Goal: Check status: Check status

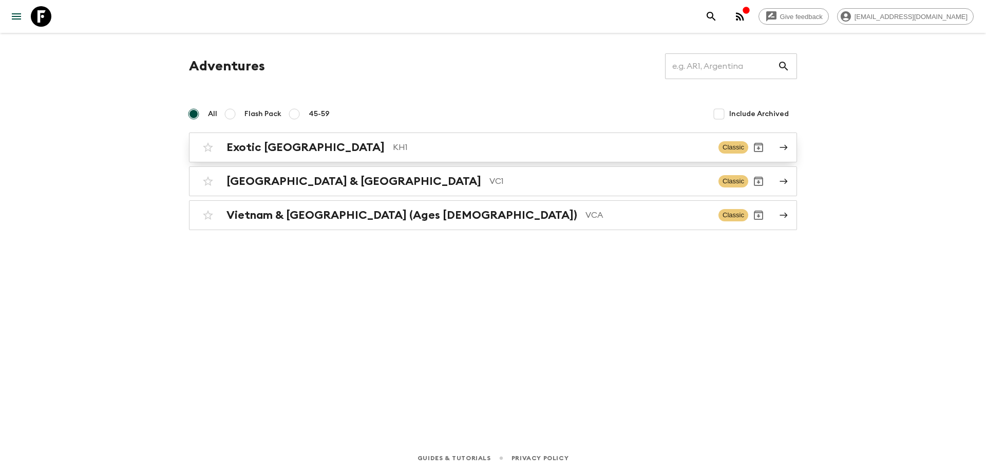
click at [393, 144] on p "KH1" at bounding box center [551, 147] width 317 height 12
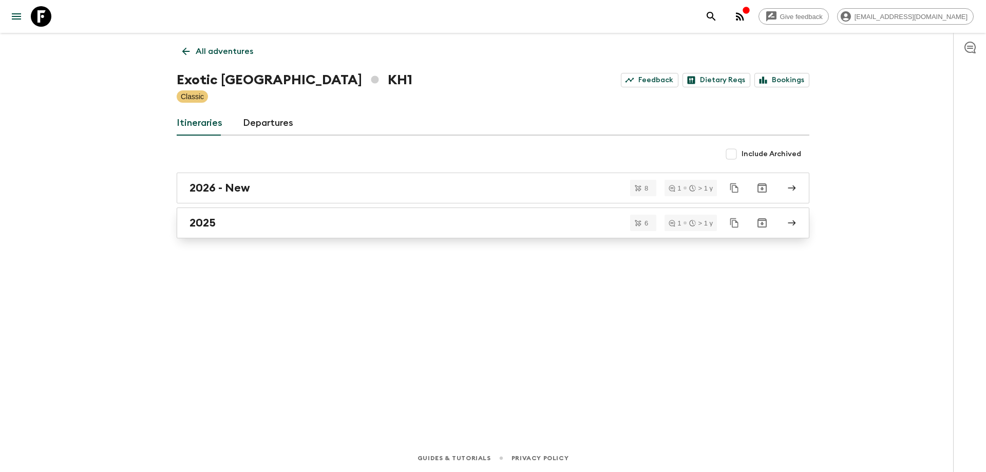
click at [274, 224] on div "2025" at bounding box center [482, 222] width 587 height 13
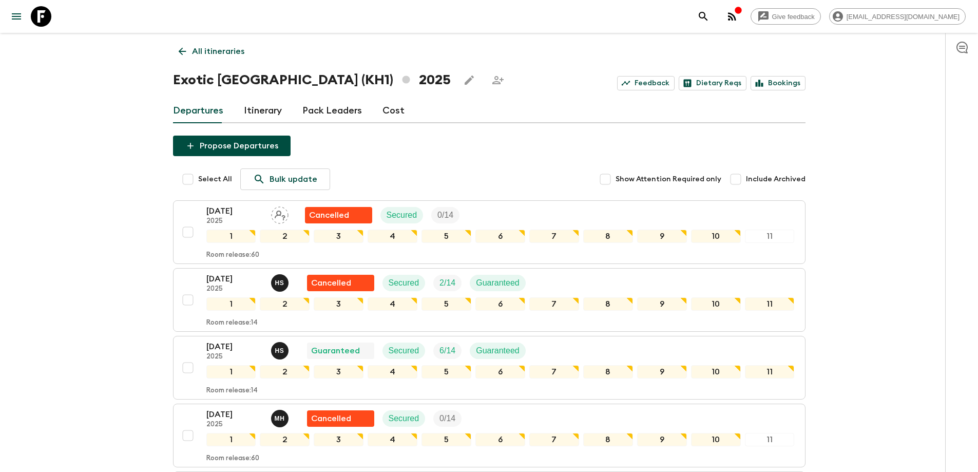
click at [180, 53] on icon at bounding box center [182, 51] width 11 height 11
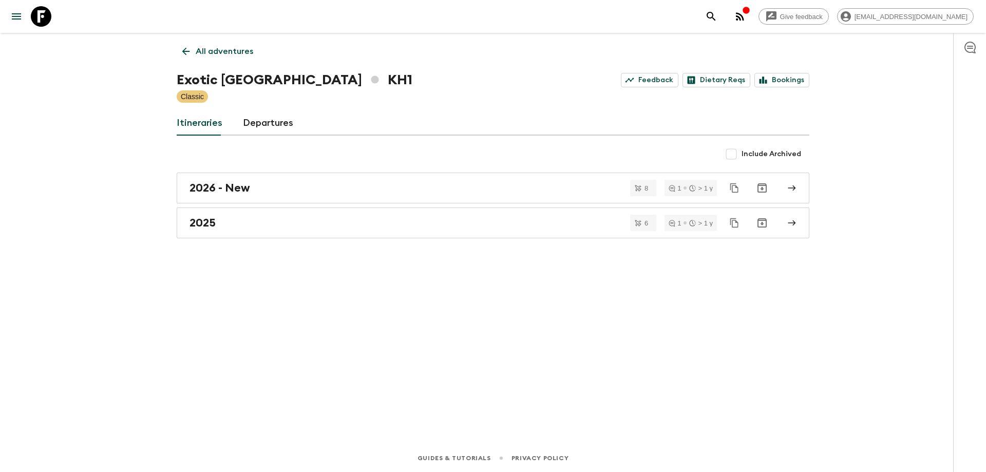
click at [188, 46] on icon at bounding box center [185, 51] width 11 height 11
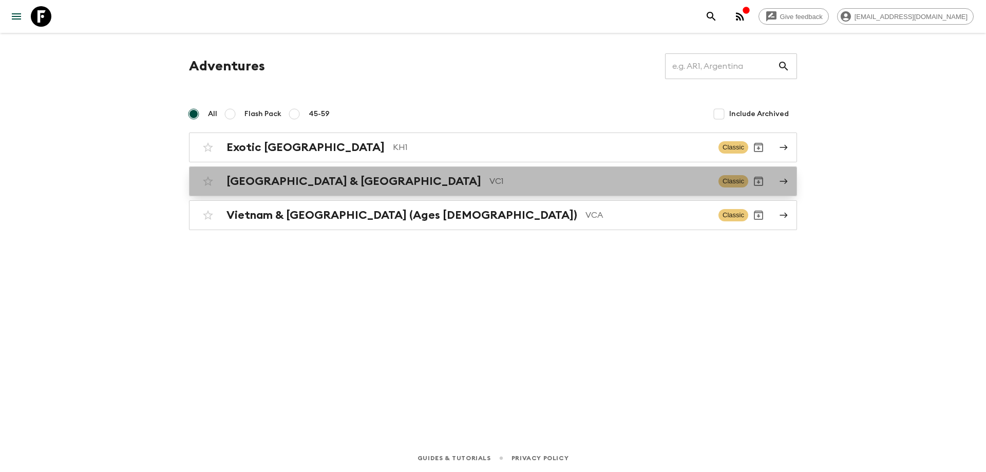
click at [312, 184] on h2 "[GEOGRAPHIC_DATA] & [GEOGRAPHIC_DATA]" at bounding box center [353, 181] width 255 height 13
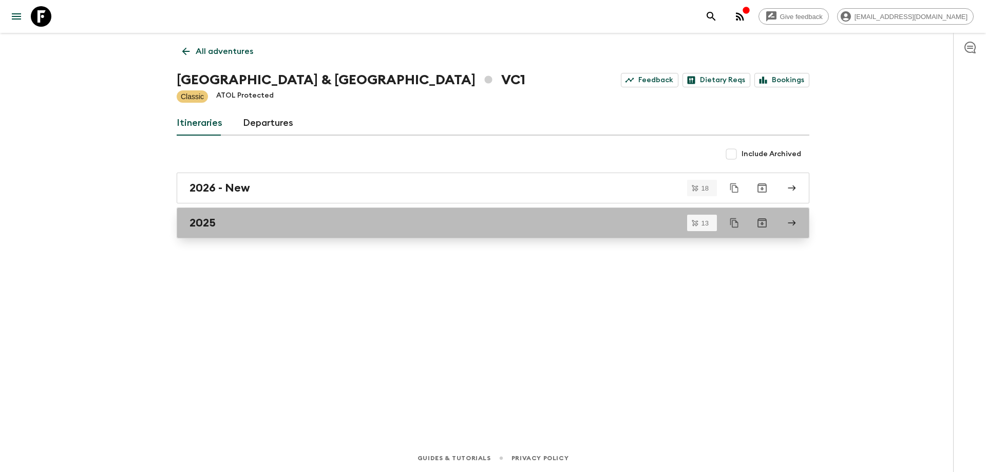
click at [260, 217] on div "2025" at bounding box center [482, 222] width 587 height 13
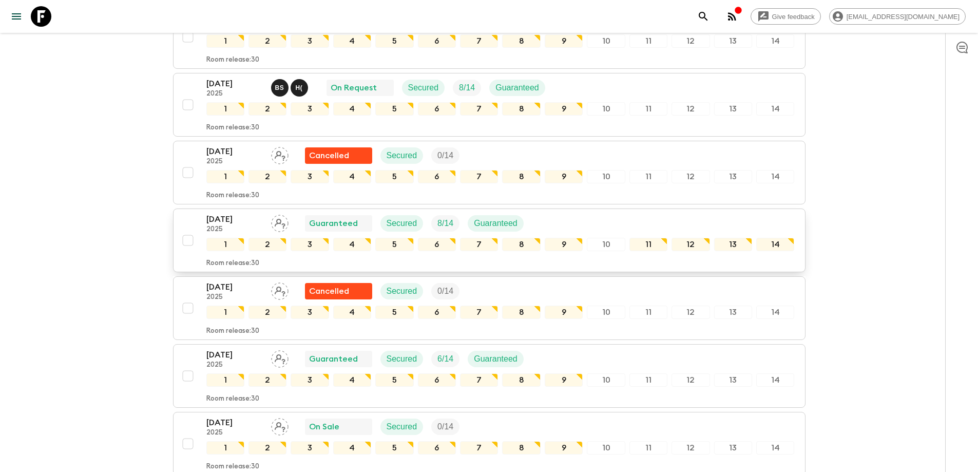
scroll to position [134, 0]
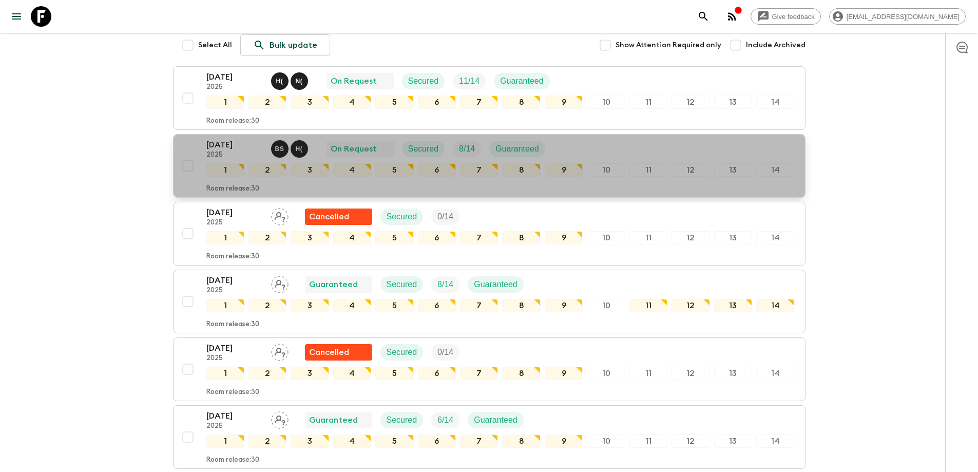
click at [210, 150] on p "[DATE]" at bounding box center [234, 145] width 56 height 12
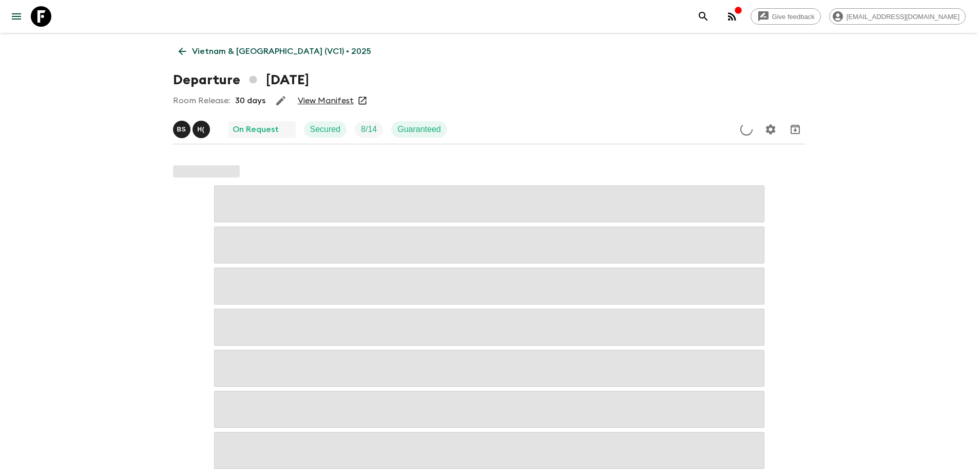
click at [738, 20] on icon "button" at bounding box center [732, 16] width 12 height 12
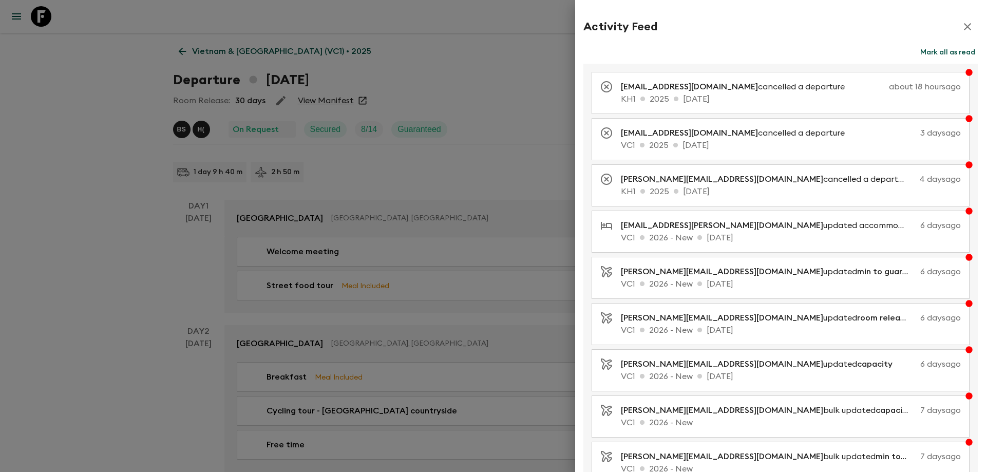
click at [961, 29] on icon "button" at bounding box center [967, 27] width 12 height 12
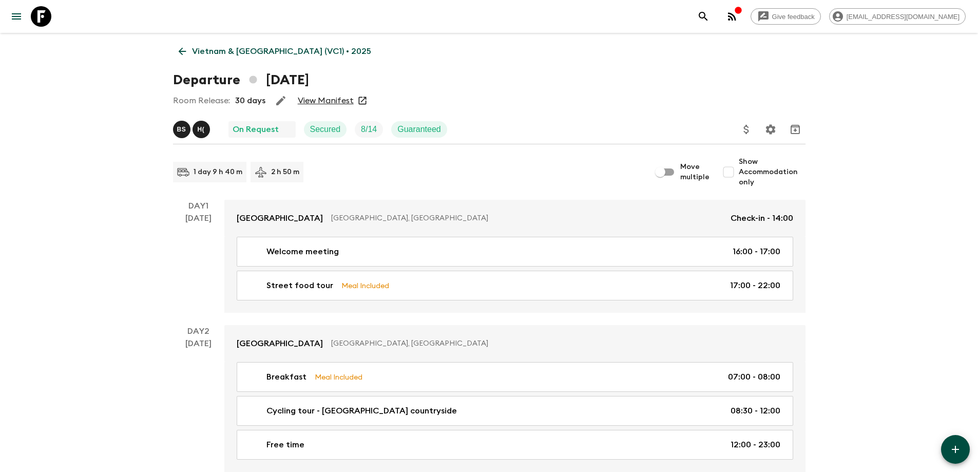
click at [330, 101] on link "View Manifest" at bounding box center [326, 100] width 56 height 10
click at [186, 54] on icon at bounding box center [182, 51] width 11 height 11
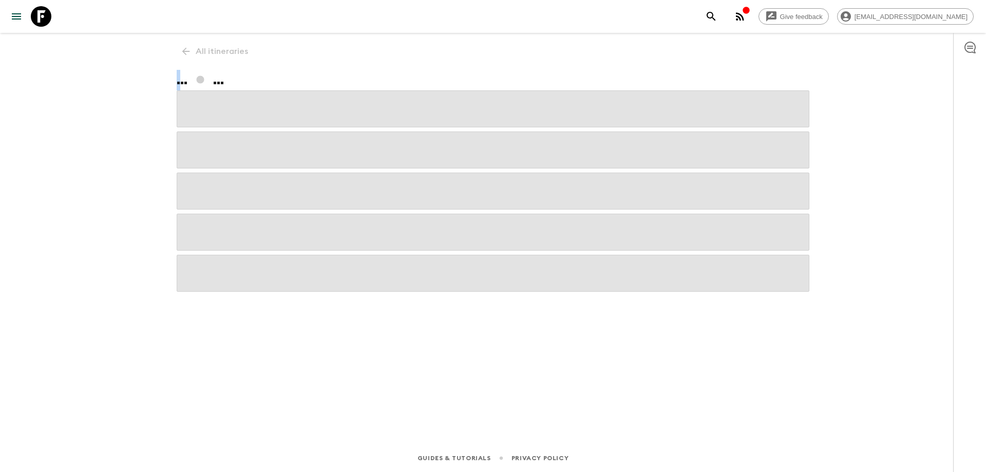
click at [186, 54] on div "All itineraries ... ..." at bounding box center [492, 224] width 657 height 382
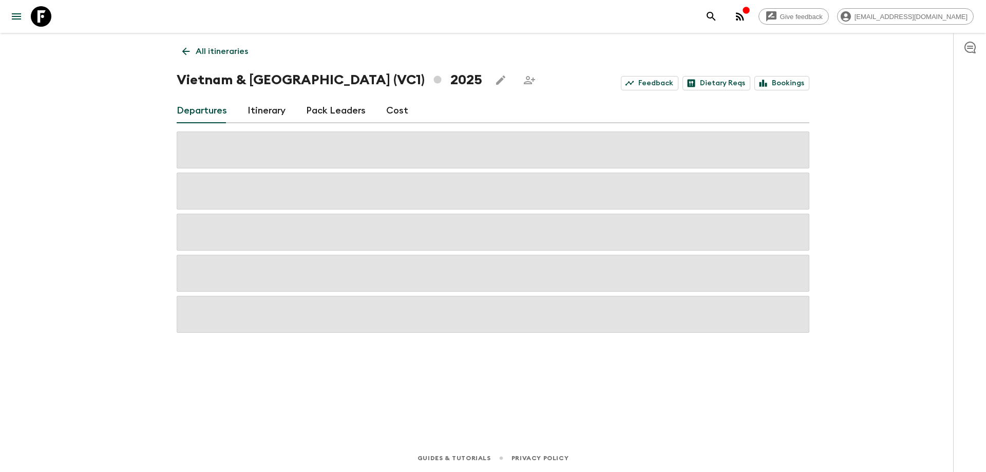
click at [186, 54] on icon at bounding box center [186, 52] width 8 height 8
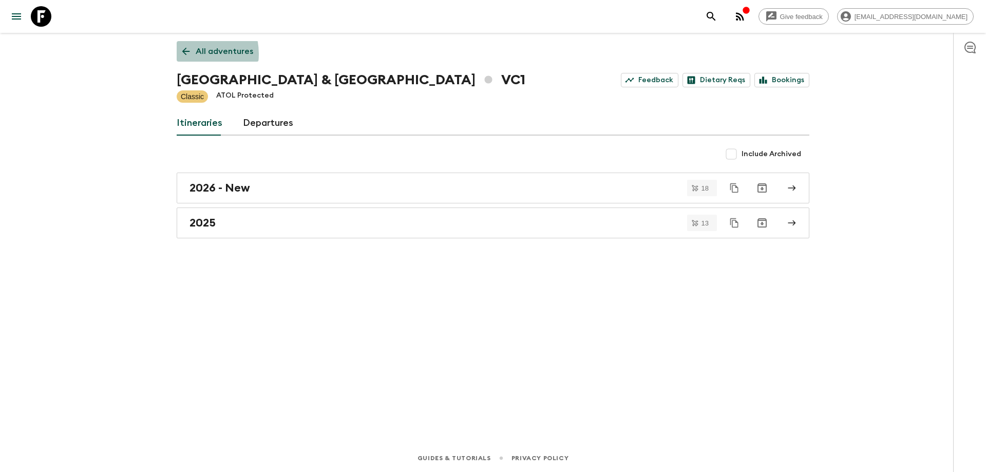
click at [186, 54] on icon at bounding box center [186, 52] width 8 height 8
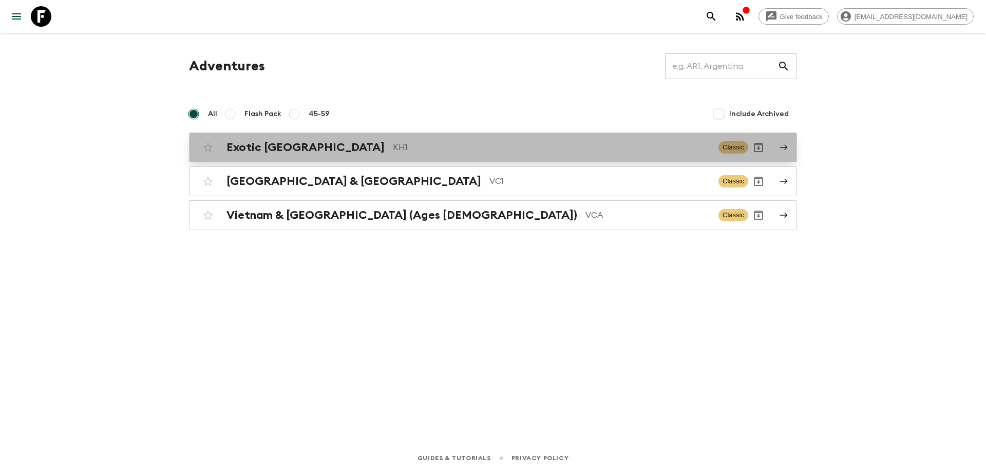
click at [393, 150] on p "KH1" at bounding box center [551, 147] width 317 height 12
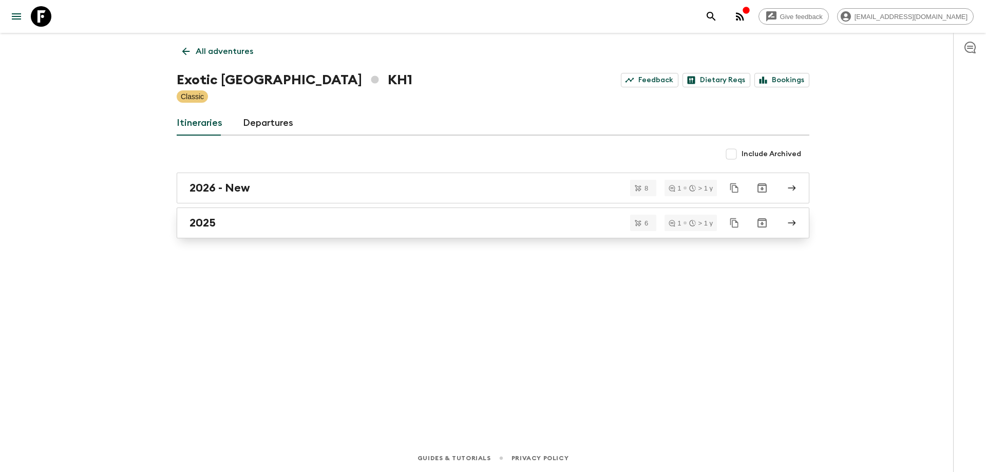
click at [256, 210] on link "2025" at bounding box center [493, 222] width 632 height 31
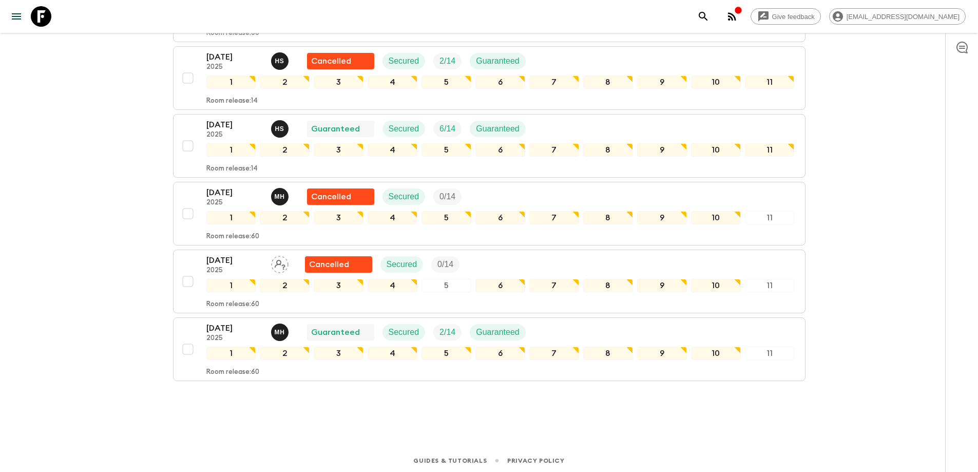
scroll to position [224, 0]
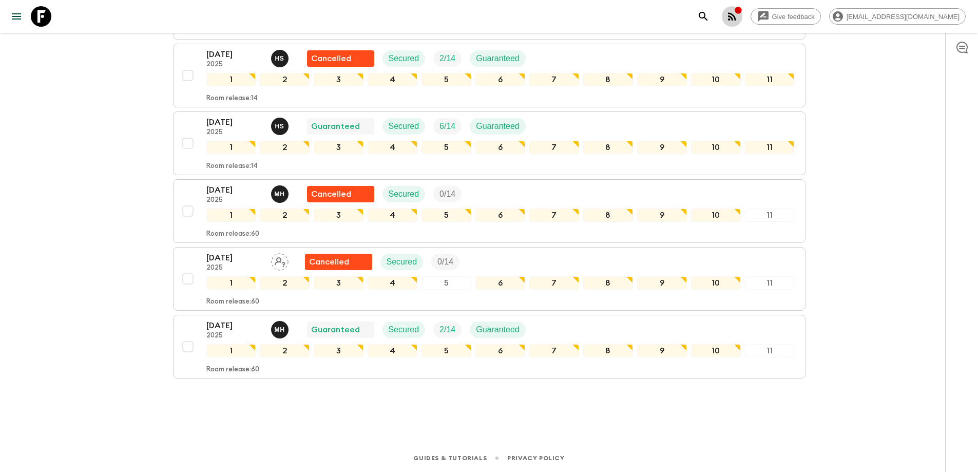
click at [738, 18] on icon "button" at bounding box center [732, 16] width 12 height 12
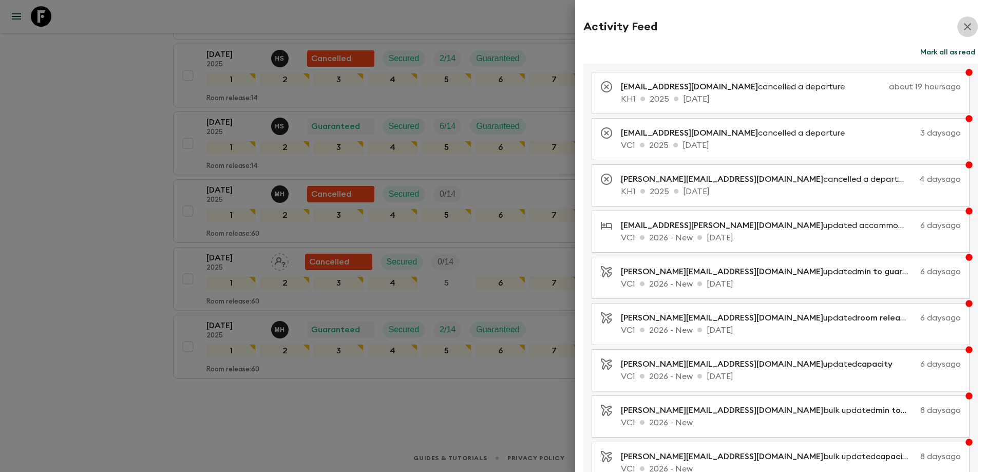
click at [961, 26] on icon "button" at bounding box center [967, 27] width 12 height 12
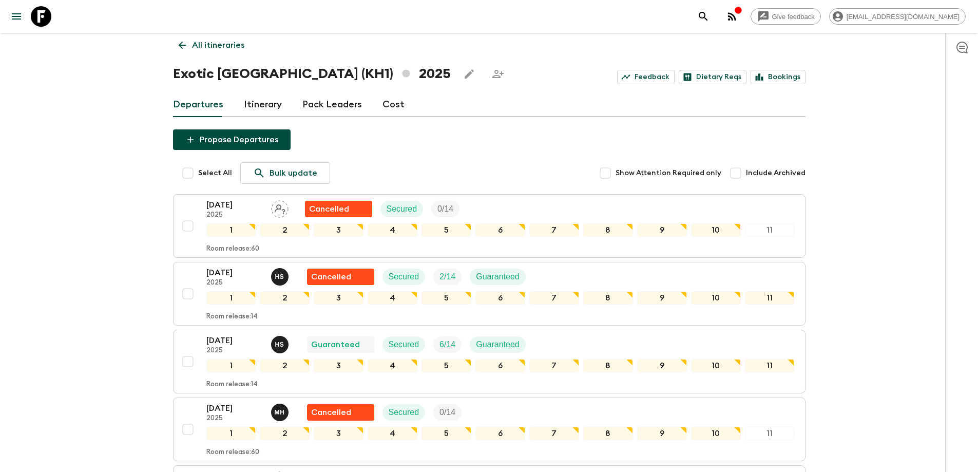
scroll to position [0, 0]
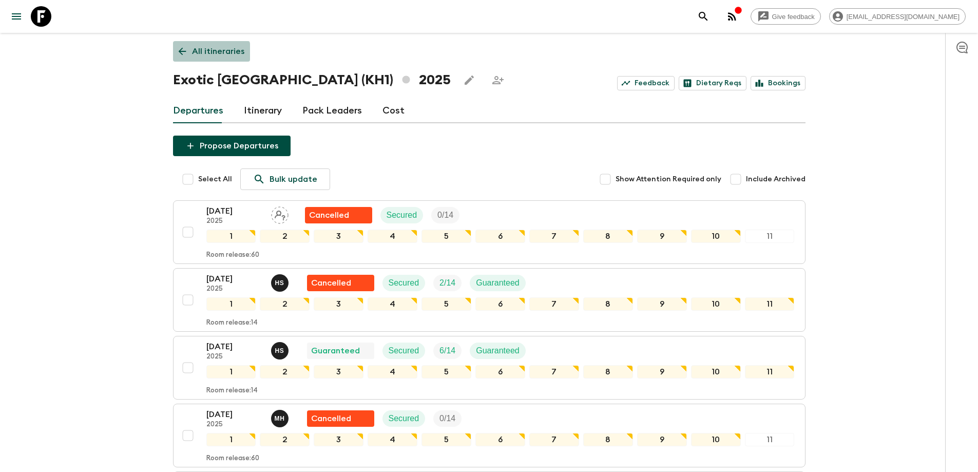
click at [184, 57] on link "All itineraries" at bounding box center [211, 51] width 77 height 21
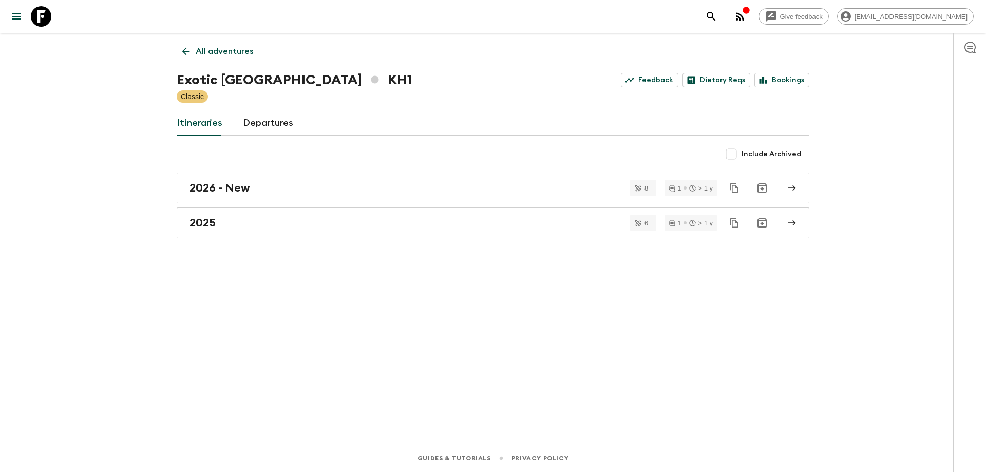
click at [180, 48] on link "All adventures" at bounding box center [218, 51] width 82 height 21
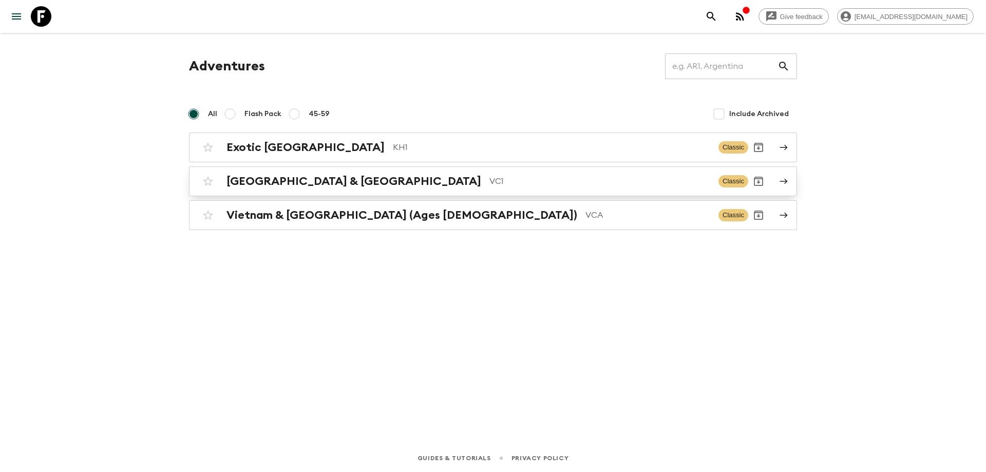
click at [311, 177] on h2 "[GEOGRAPHIC_DATA] & [GEOGRAPHIC_DATA]" at bounding box center [353, 181] width 255 height 13
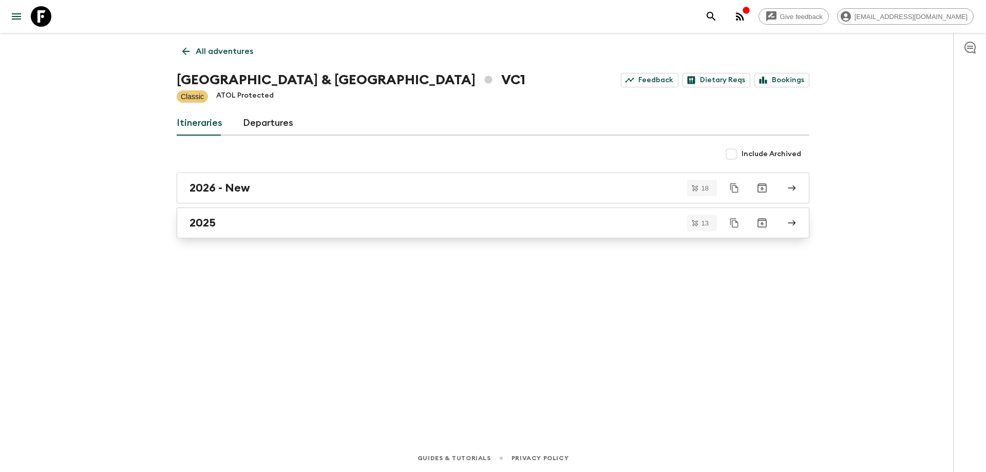
click at [265, 230] on link "2025" at bounding box center [493, 222] width 632 height 31
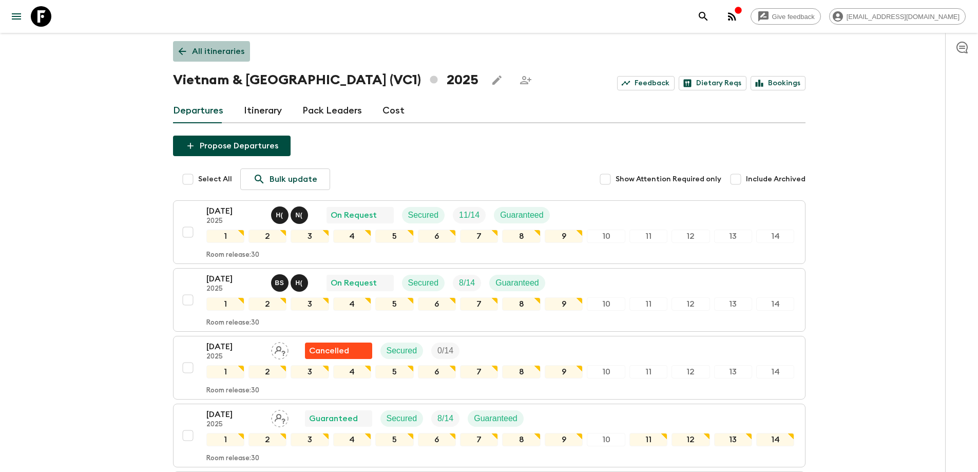
click at [180, 55] on icon at bounding box center [182, 51] width 11 height 11
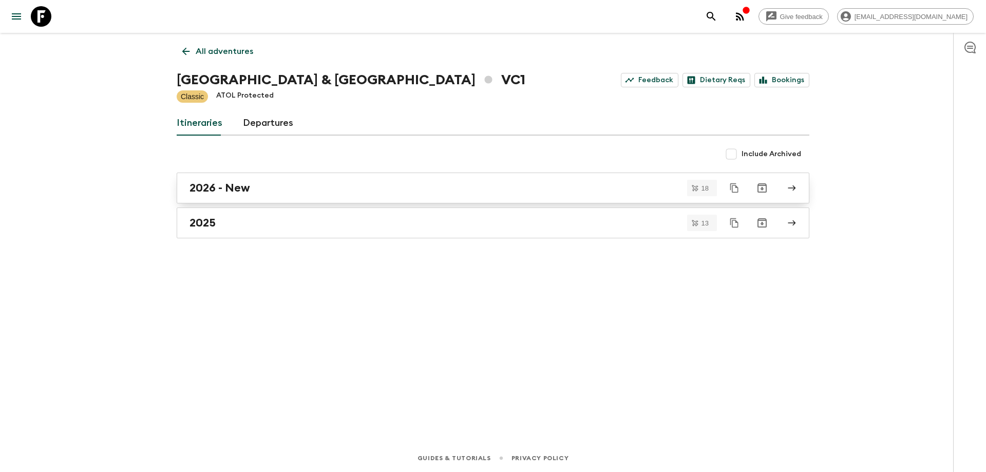
click at [231, 186] on h2 "2026 - New" at bounding box center [219, 187] width 61 height 13
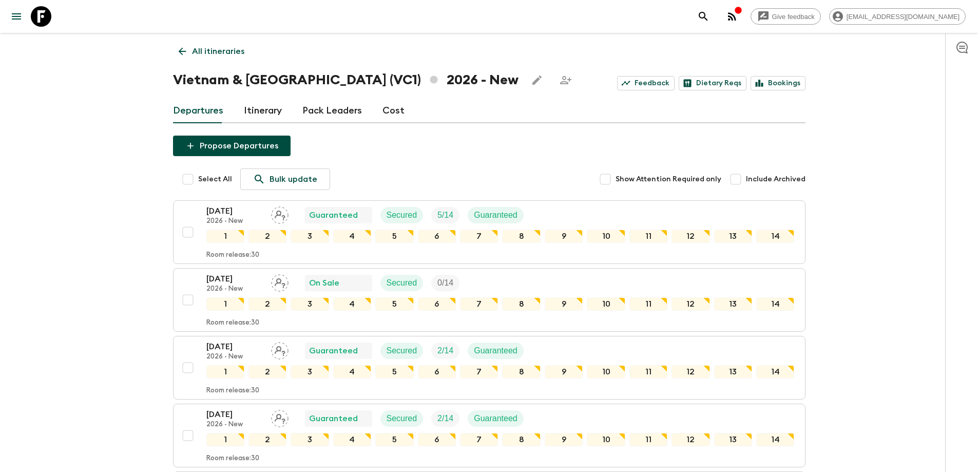
click at [182, 56] on icon at bounding box center [182, 51] width 11 height 11
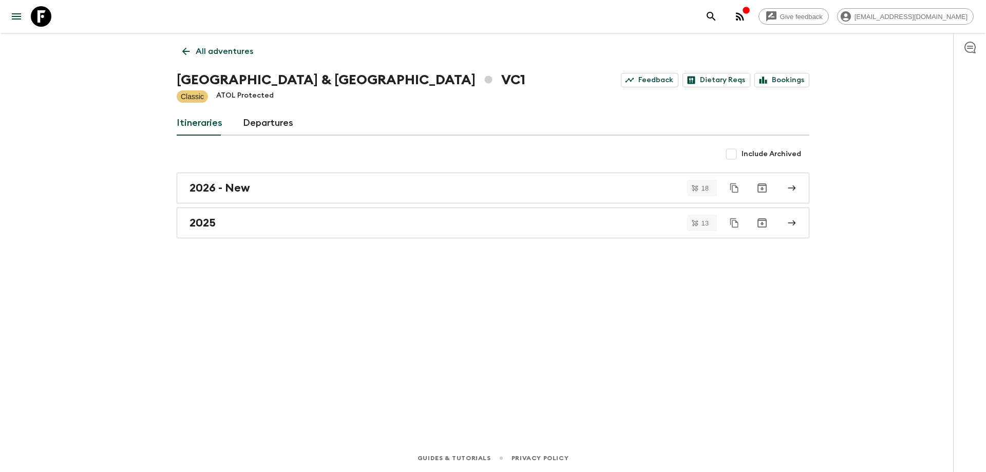
click at [183, 56] on icon at bounding box center [185, 51] width 11 height 11
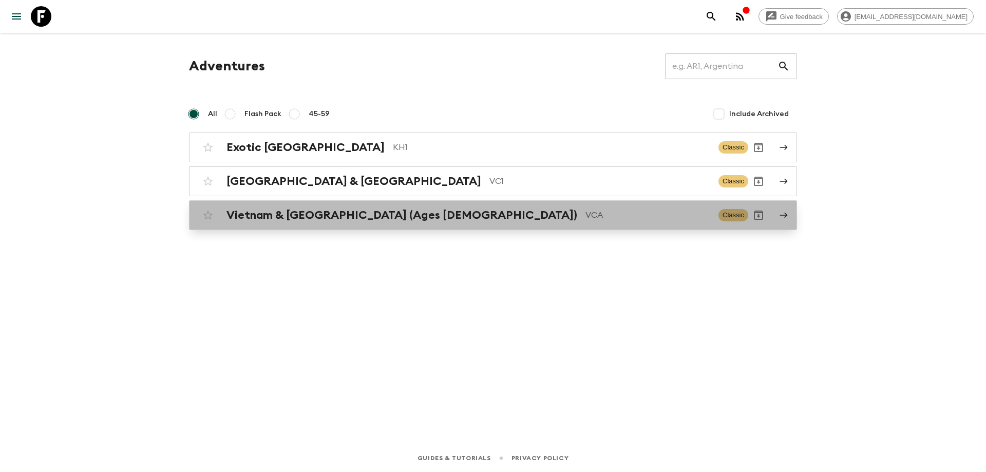
click at [277, 221] on h2 "Vietnam & [GEOGRAPHIC_DATA] (Ages [DEMOGRAPHIC_DATA])" at bounding box center [401, 214] width 351 height 13
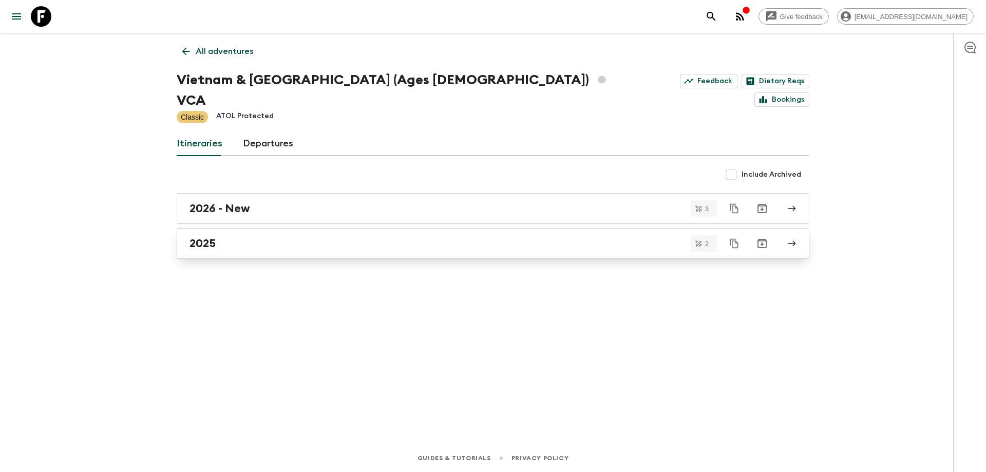
click at [246, 237] on div "2025" at bounding box center [482, 243] width 587 height 13
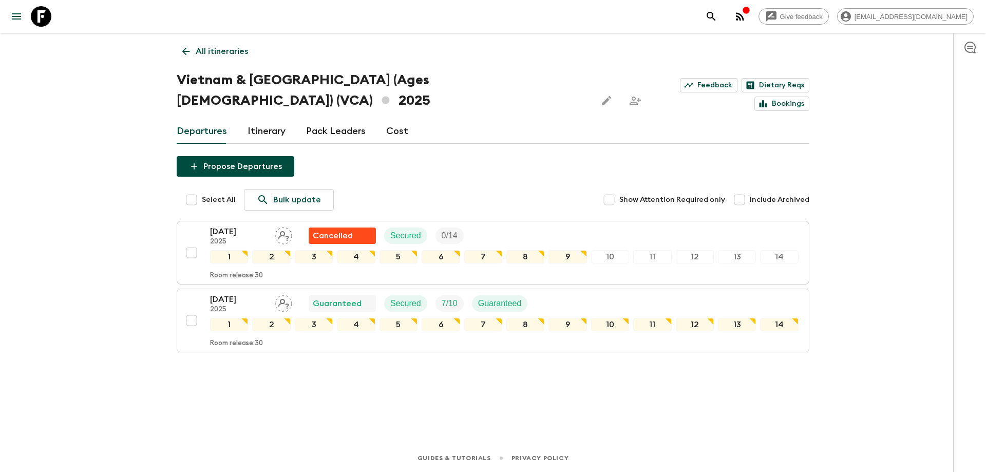
click at [183, 47] on icon at bounding box center [185, 51] width 11 height 11
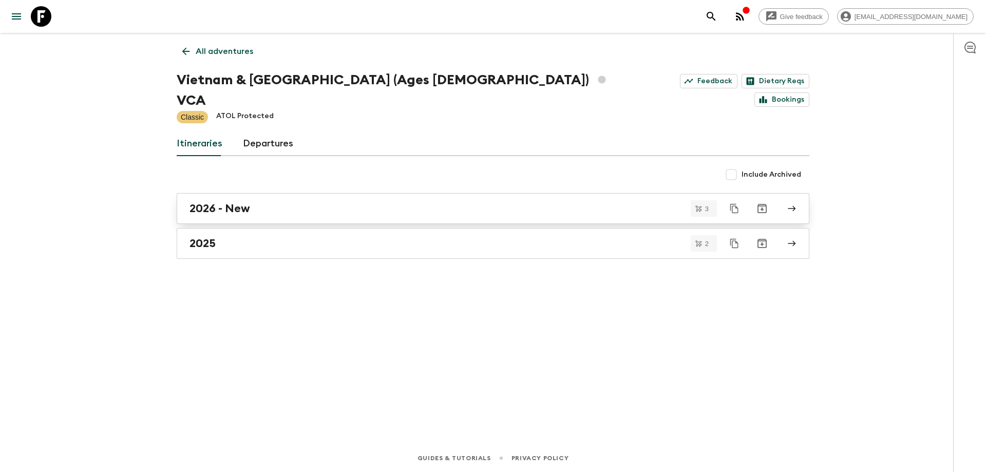
click at [265, 202] on div "2026 - New" at bounding box center [482, 208] width 587 height 13
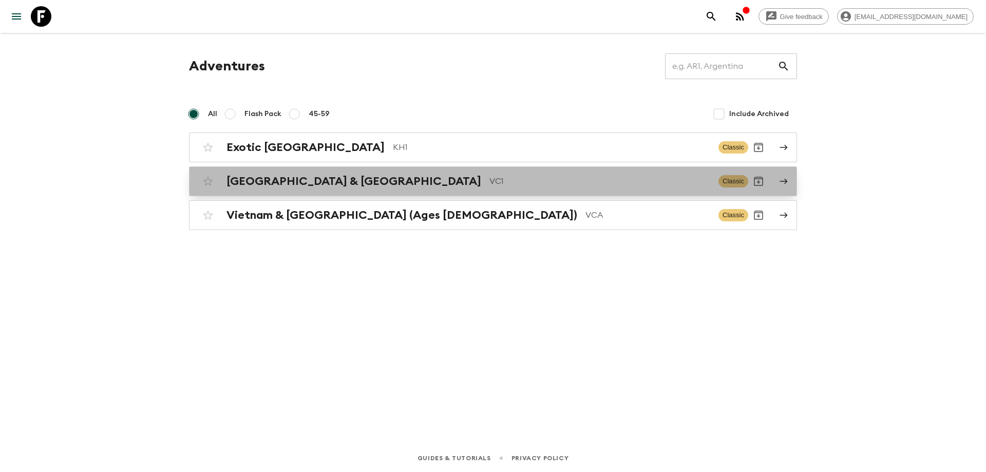
click at [332, 175] on h2 "[GEOGRAPHIC_DATA] & [GEOGRAPHIC_DATA]" at bounding box center [353, 181] width 255 height 13
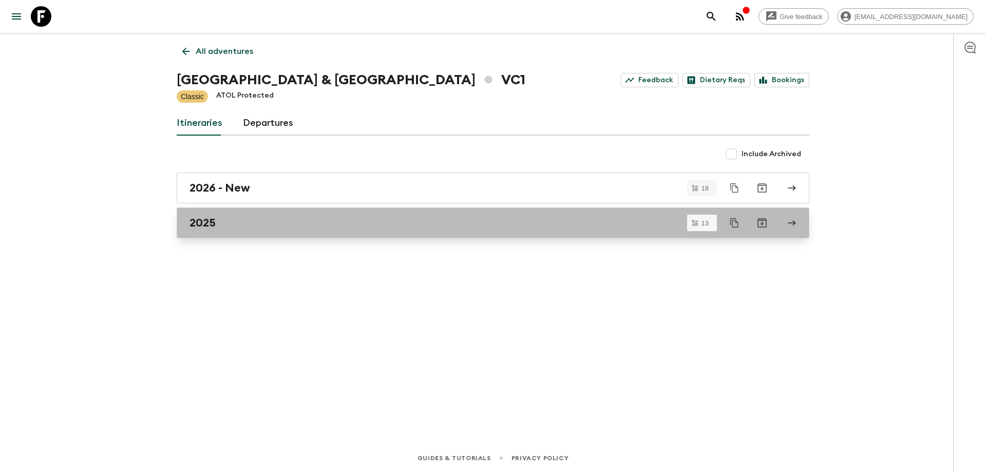
click at [251, 214] on link "2025" at bounding box center [493, 222] width 632 height 31
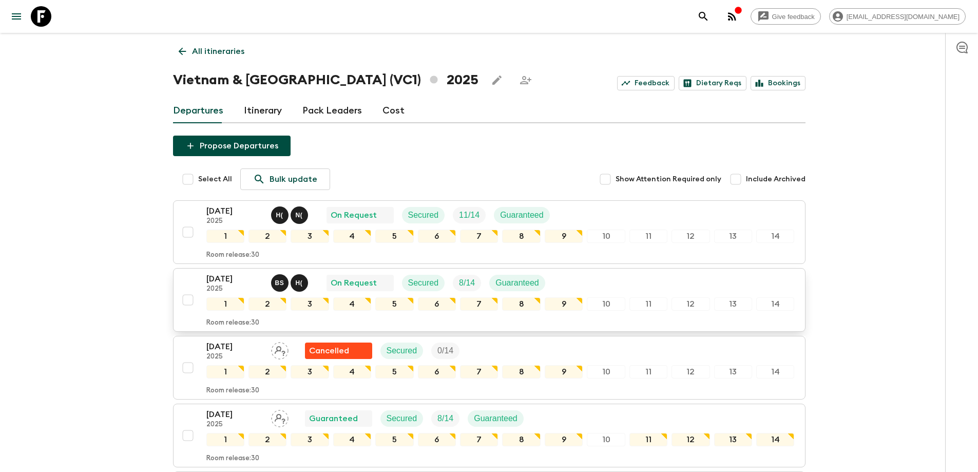
scroll to position [103, 0]
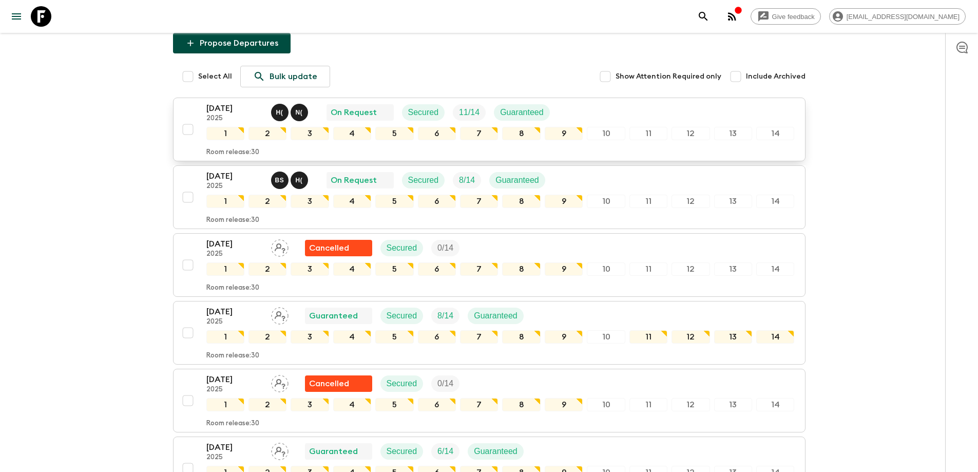
click at [243, 117] on p "2025" at bounding box center [234, 118] width 56 height 8
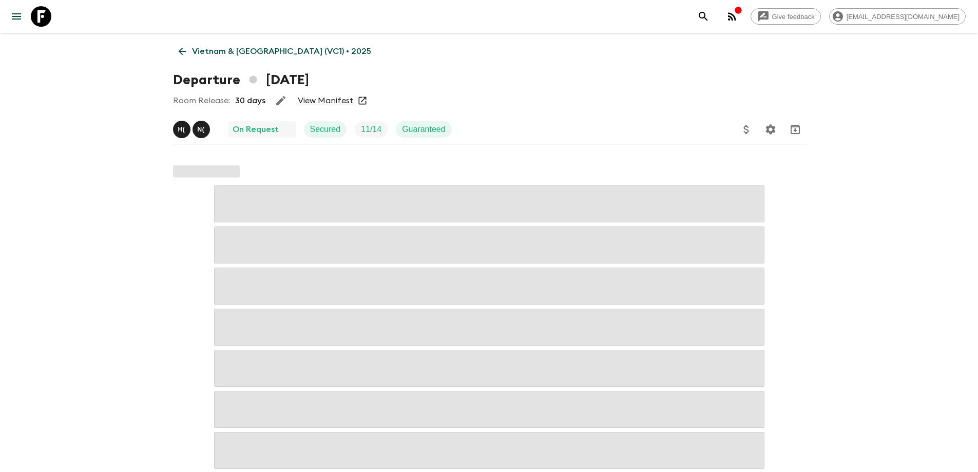
click at [321, 99] on link "View Manifest" at bounding box center [326, 100] width 56 height 10
